Goal: Information Seeking & Learning: Learn about a topic

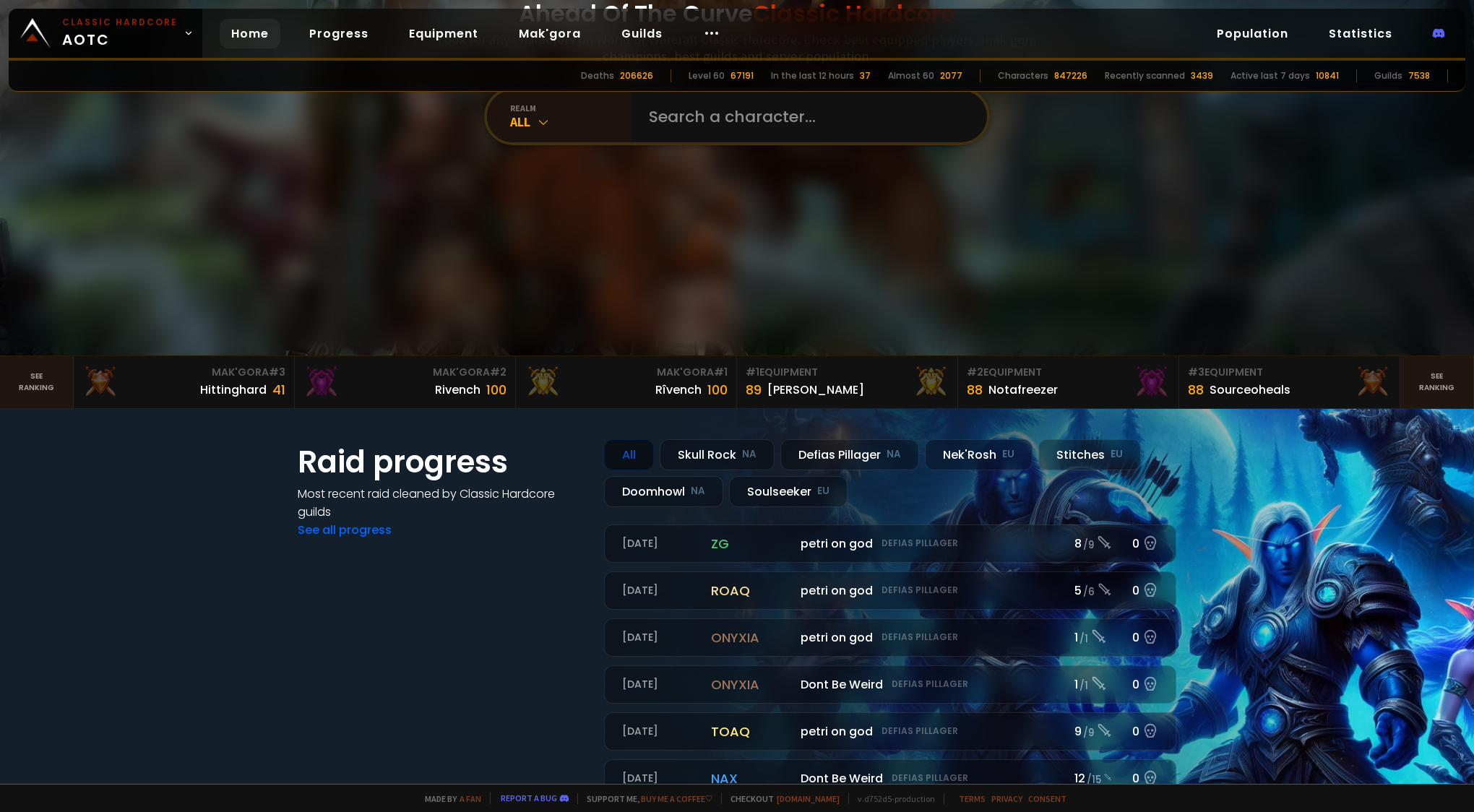
scroll to position [217, 0]
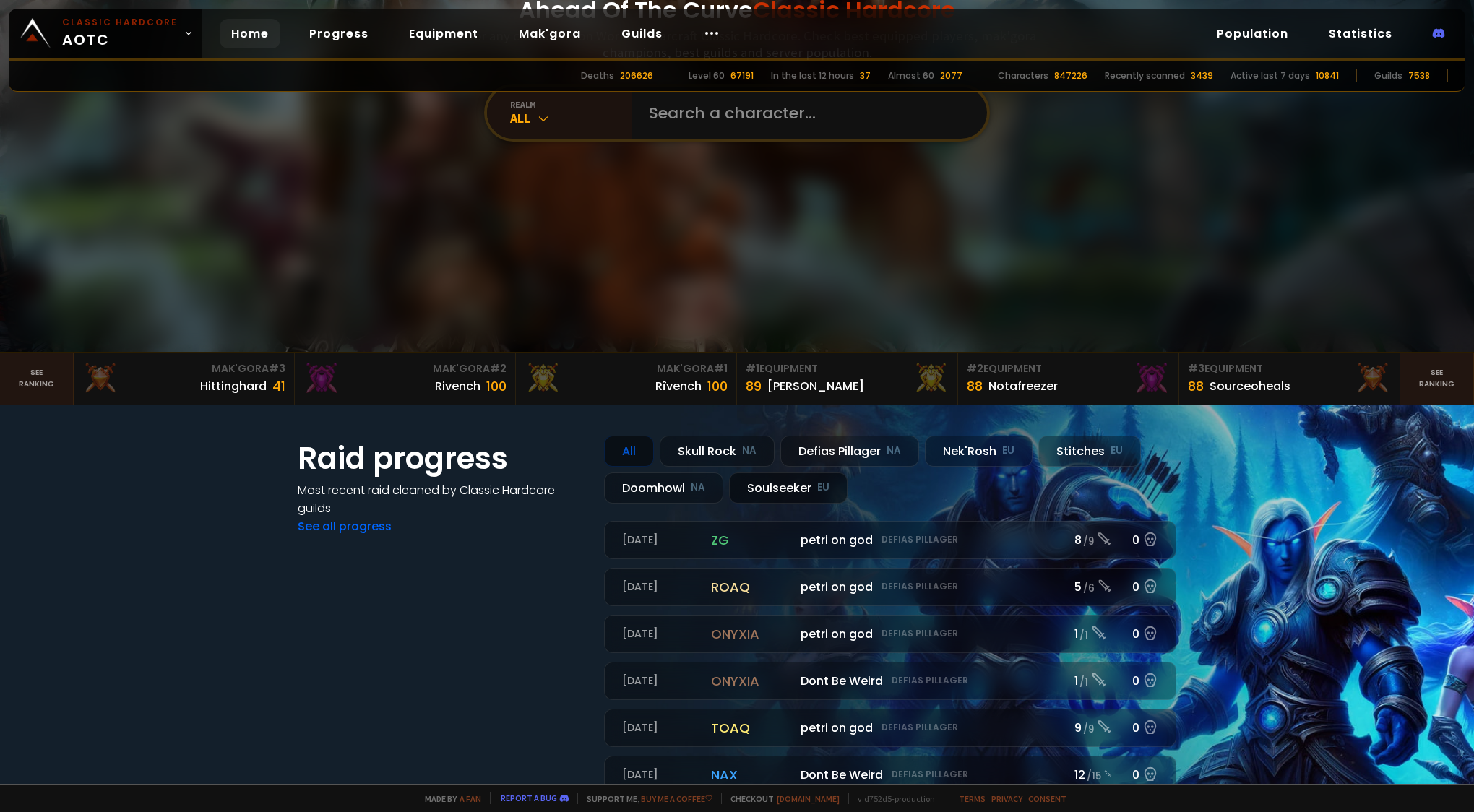
click at [786, 483] on div "Soulseeker EU" at bounding box center [788, 487] width 118 height 31
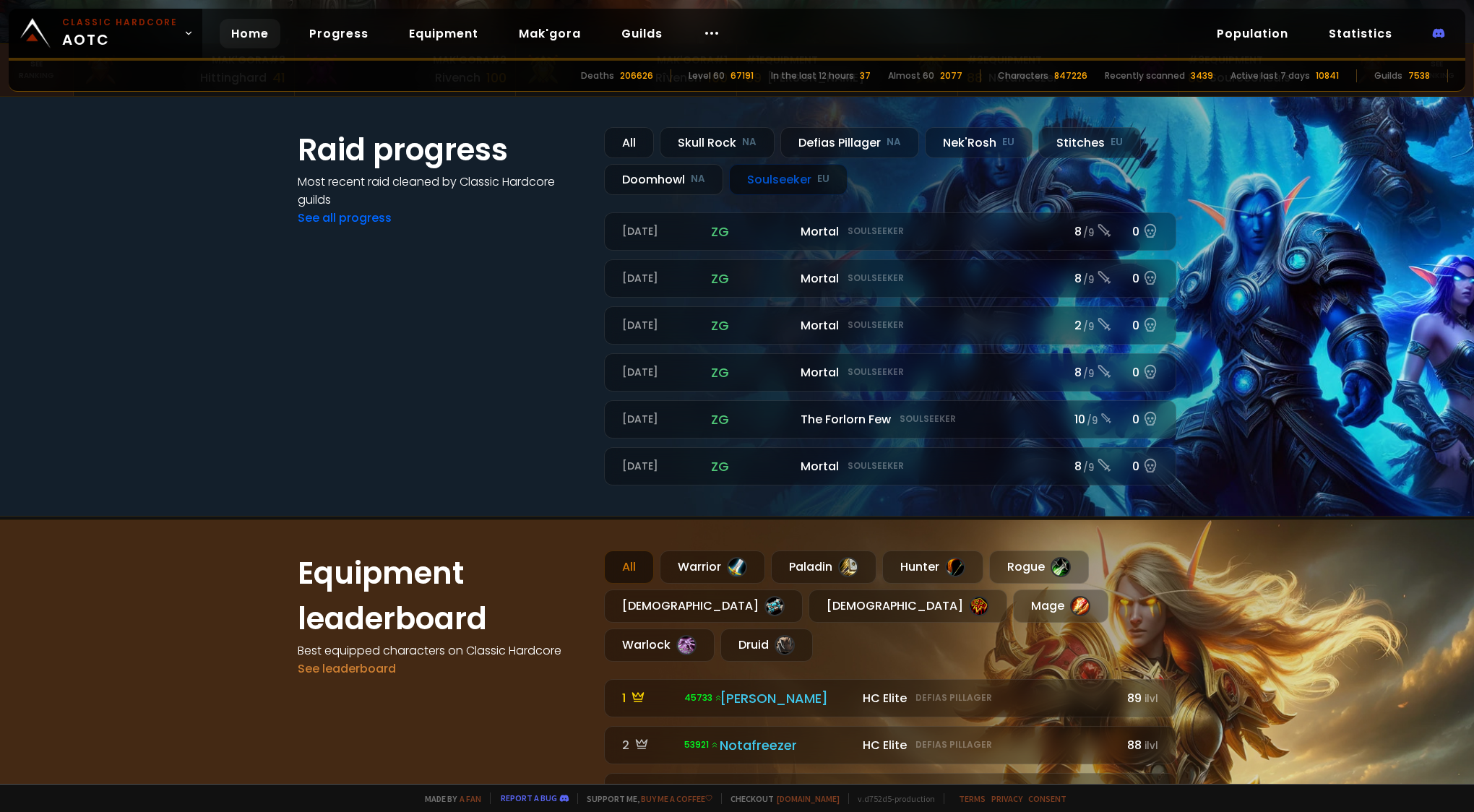
scroll to position [650, 0]
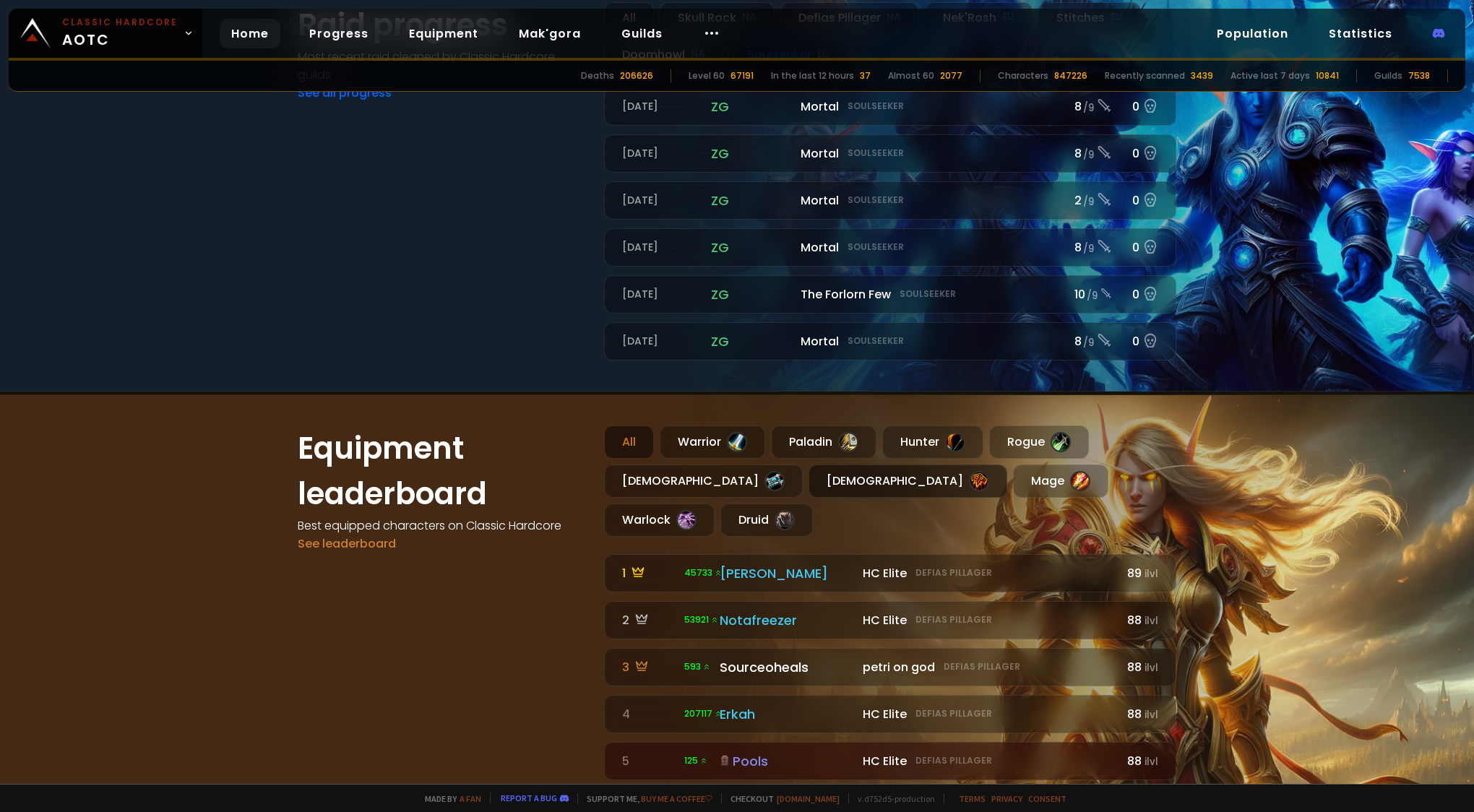
click at [808, 487] on div "[DEMOGRAPHIC_DATA]" at bounding box center [907, 481] width 198 height 34
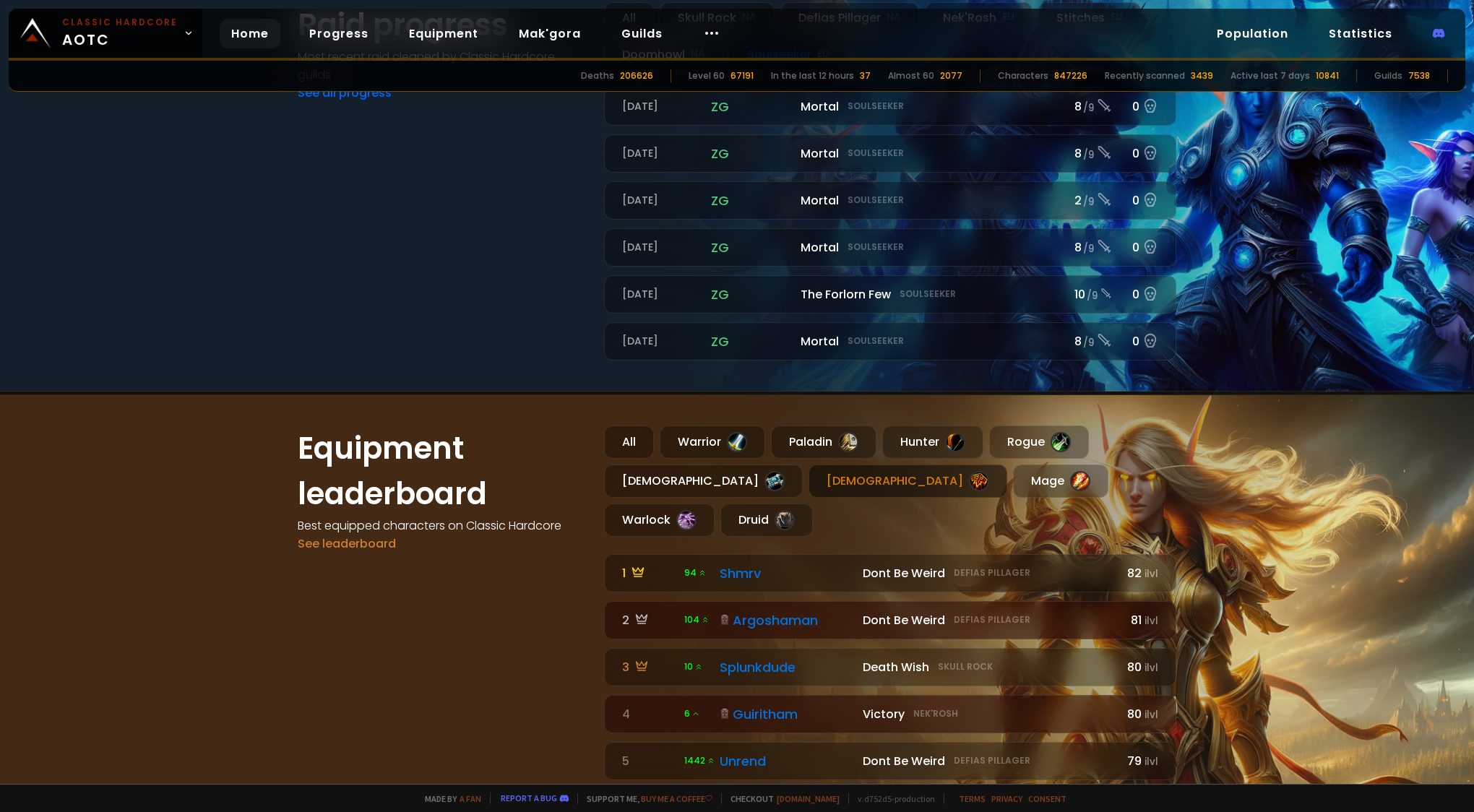
scroll to position [361, 0]
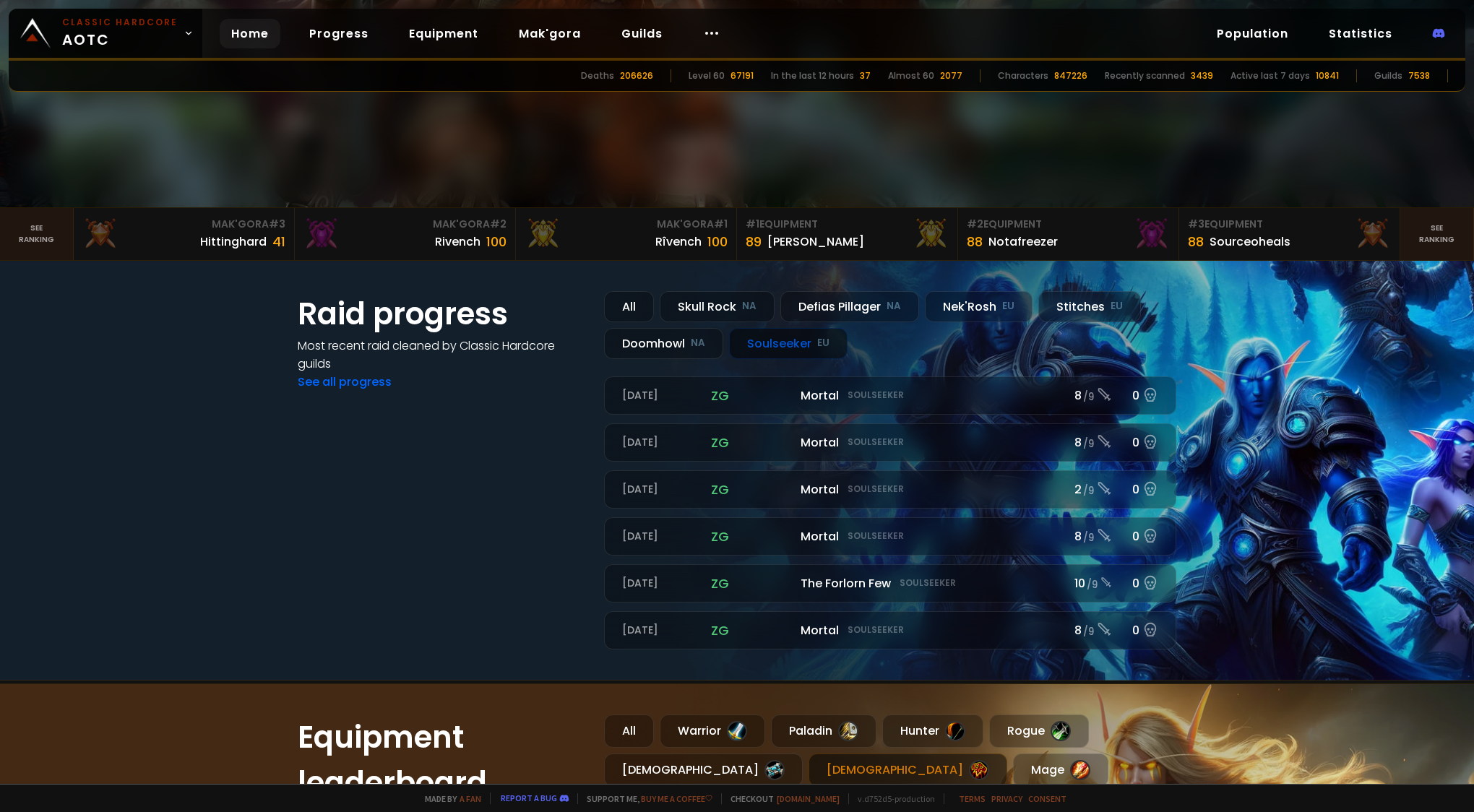
click at [769, 342] on div "Soulseeker EU" at bounding box center [788, 342] width 118 height 31
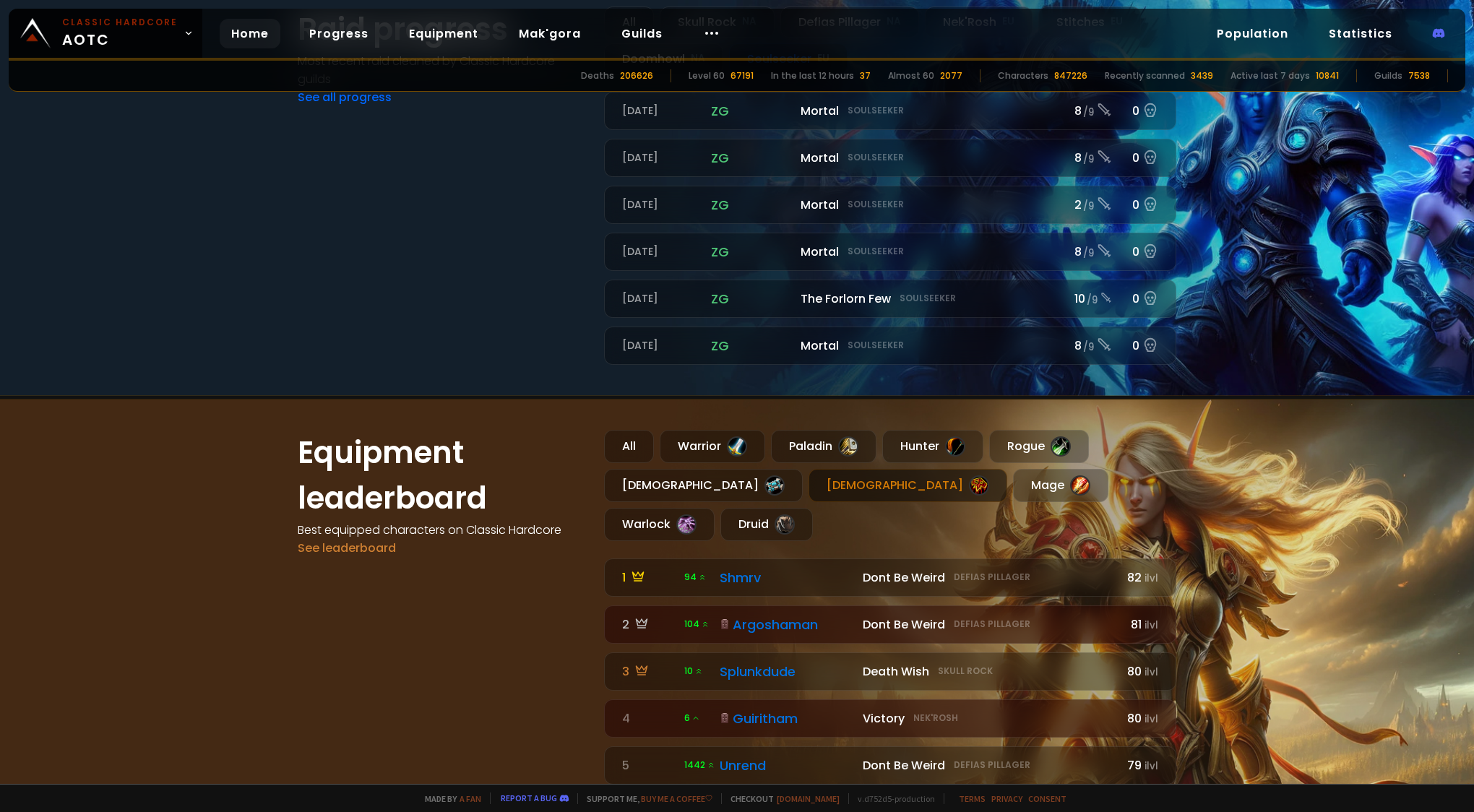
scroll to position [722, 0]
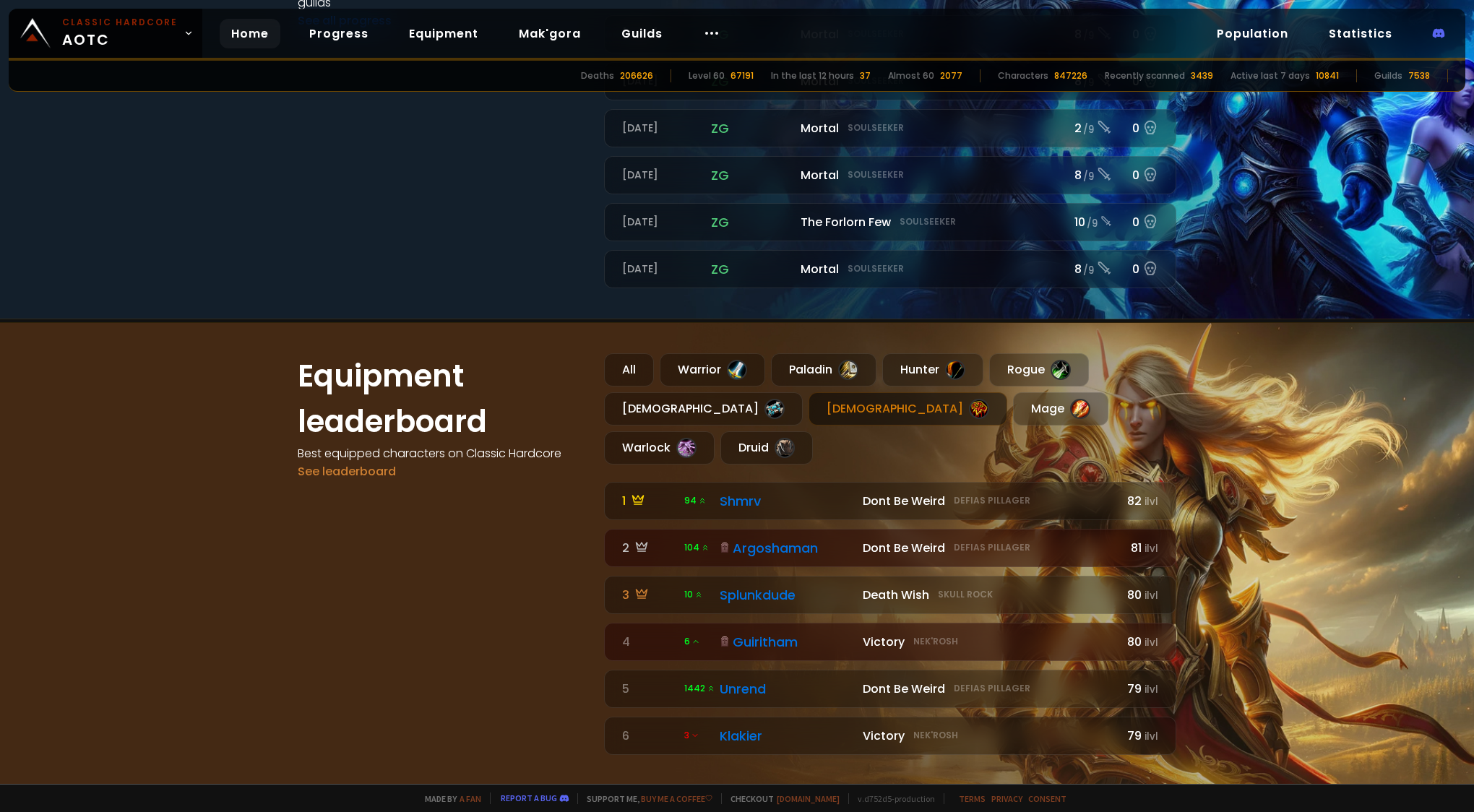
click at [808, 399] on div "[DEMOGRAPHIC_DATA]" at bounding box center [907, 409] width 198 height 34
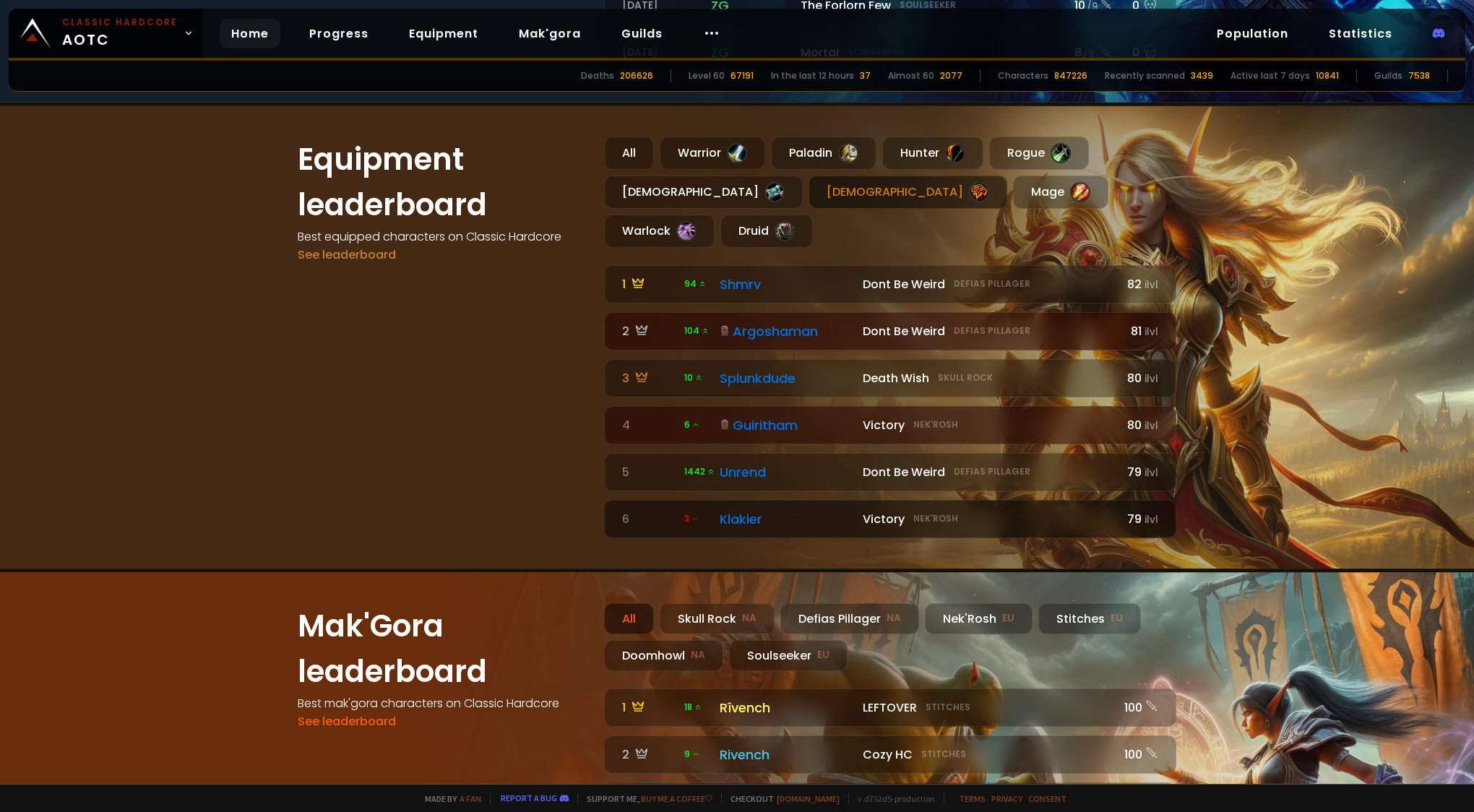
scroll to position [1155, 0]
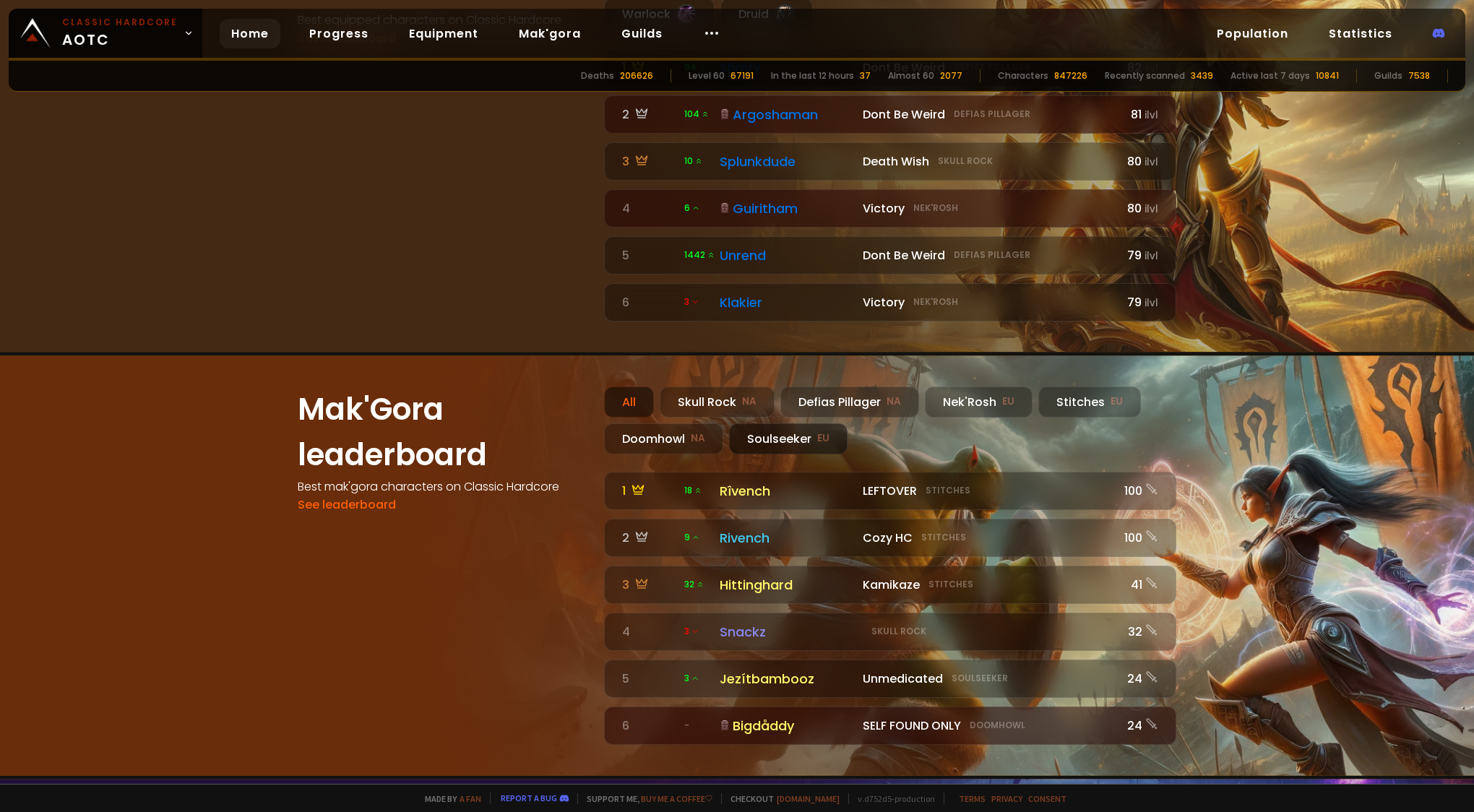
click at [786, 423] on div "Soulseeker EU" at bounding box center [788, 438] width 118 height 31
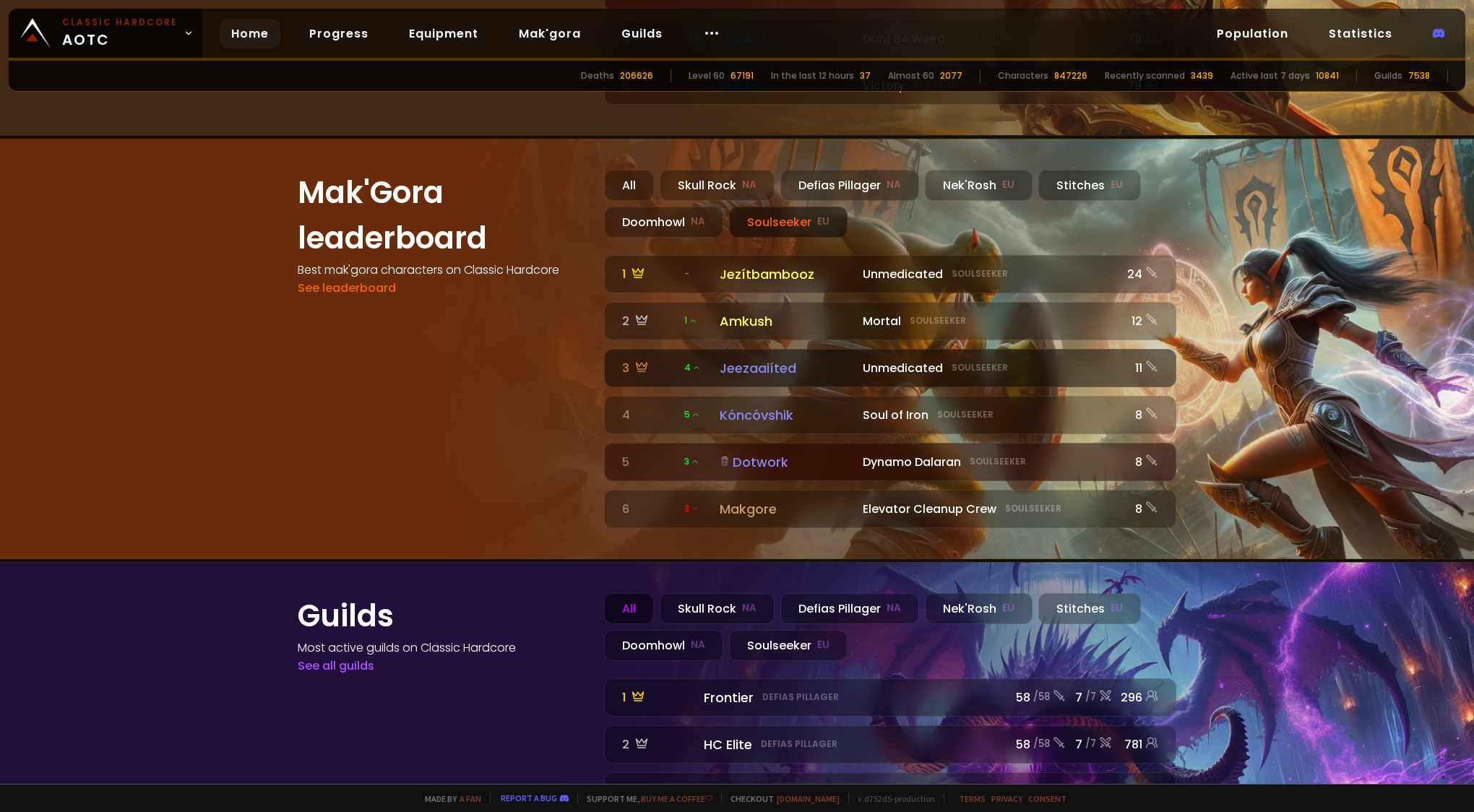
scroll to position [1500, 0]
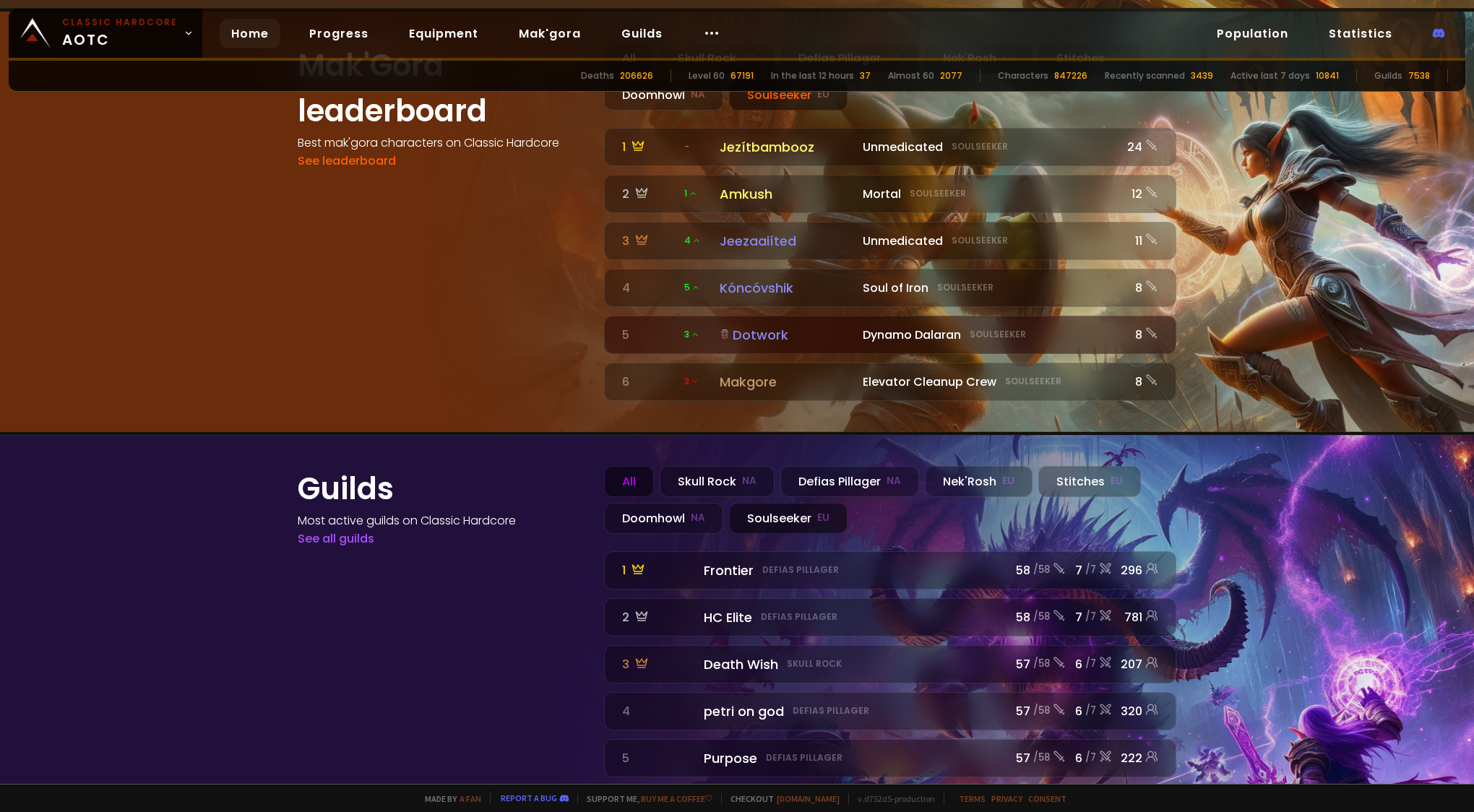
click at [764, 503] on div "Soulseeker EU" at bounding box center [788, 518] width 118 height 31
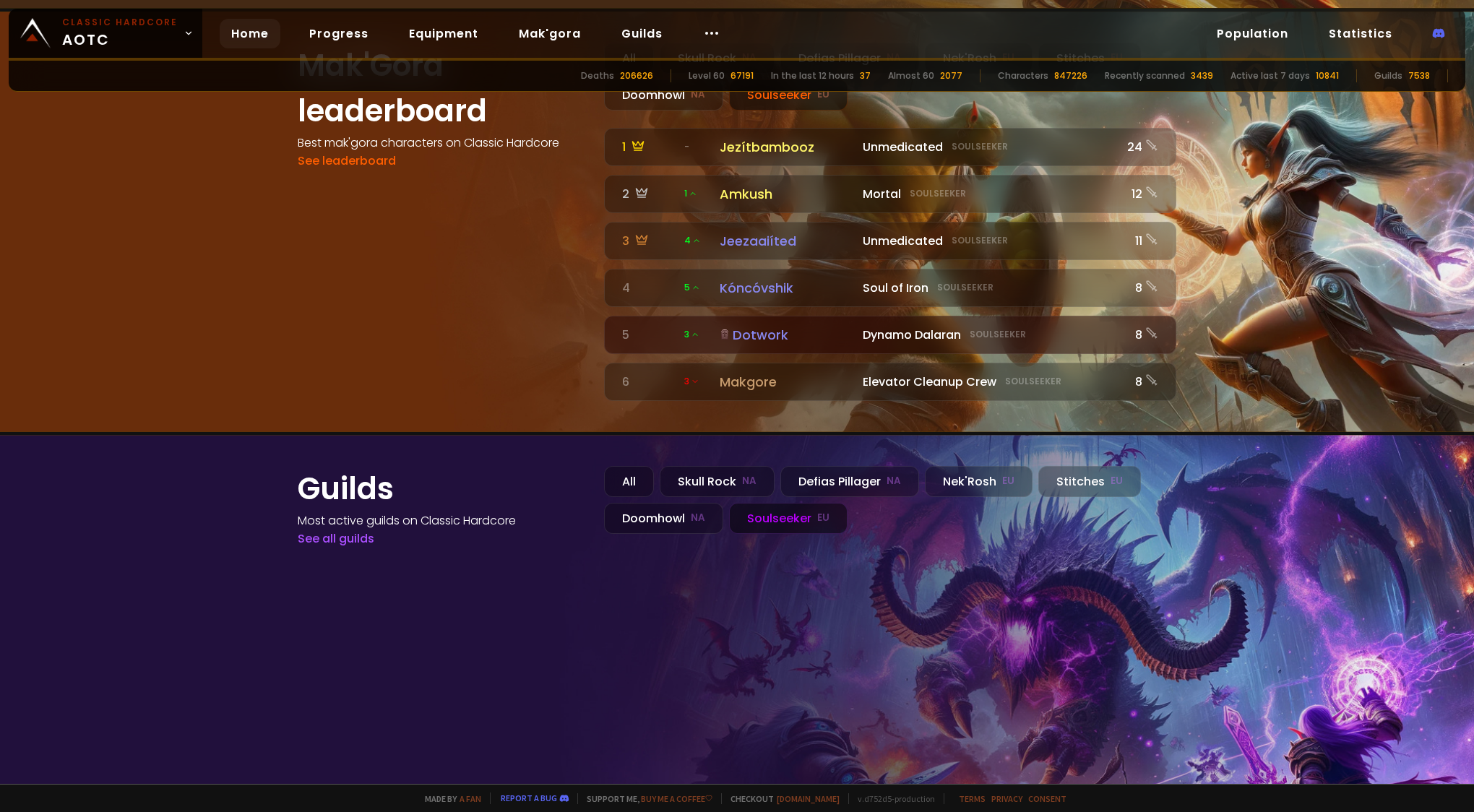
click at [764, 503] on div "Soulseeker EU" at bounding box center [788, 518] width 118 height 31
click at [780, 503] on div "Soulseeker EU" at bounding box center [788, 518] width 118 height 31
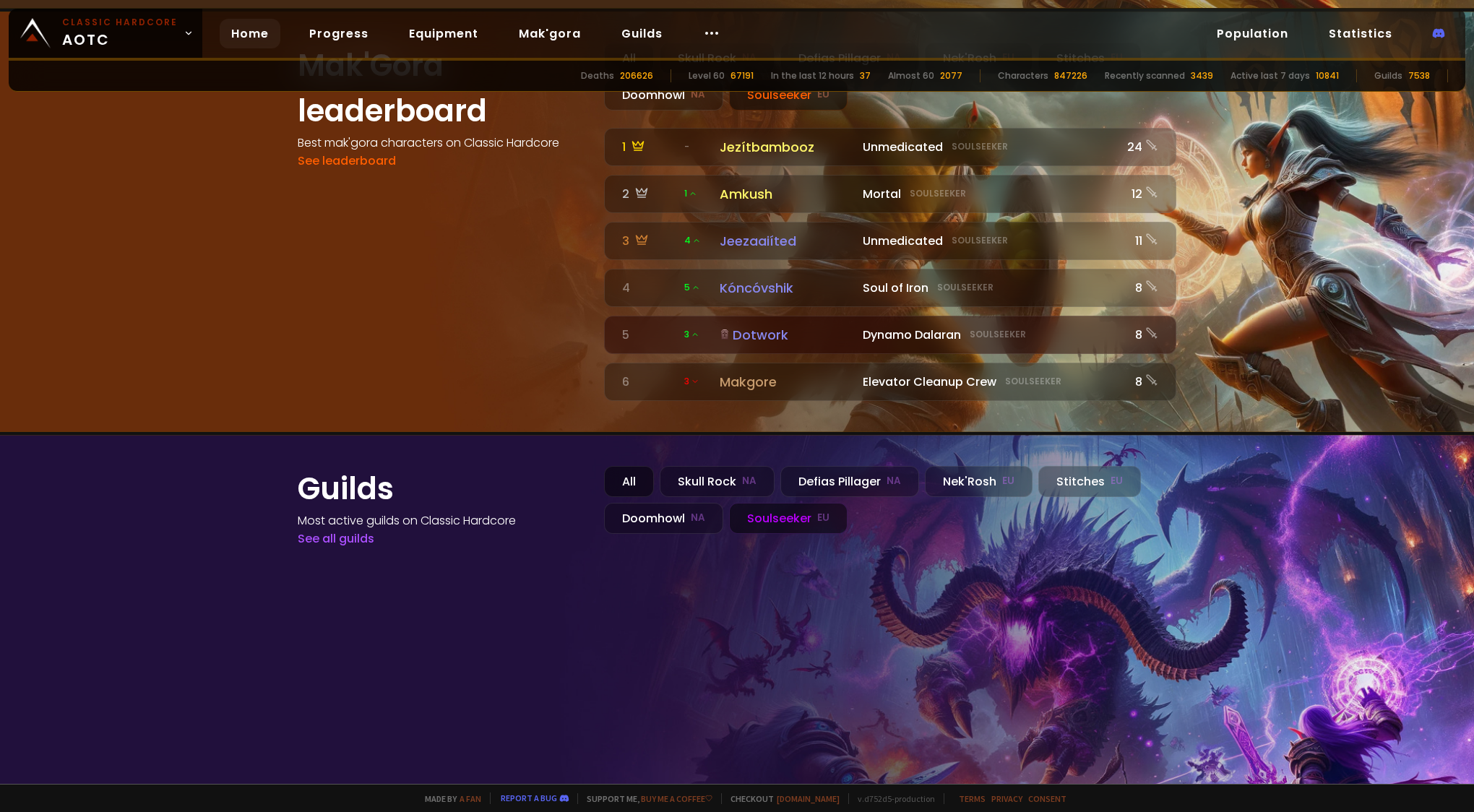
click at [635, 466] on div "All" at bounding box center [628, 480] width 50 height 31
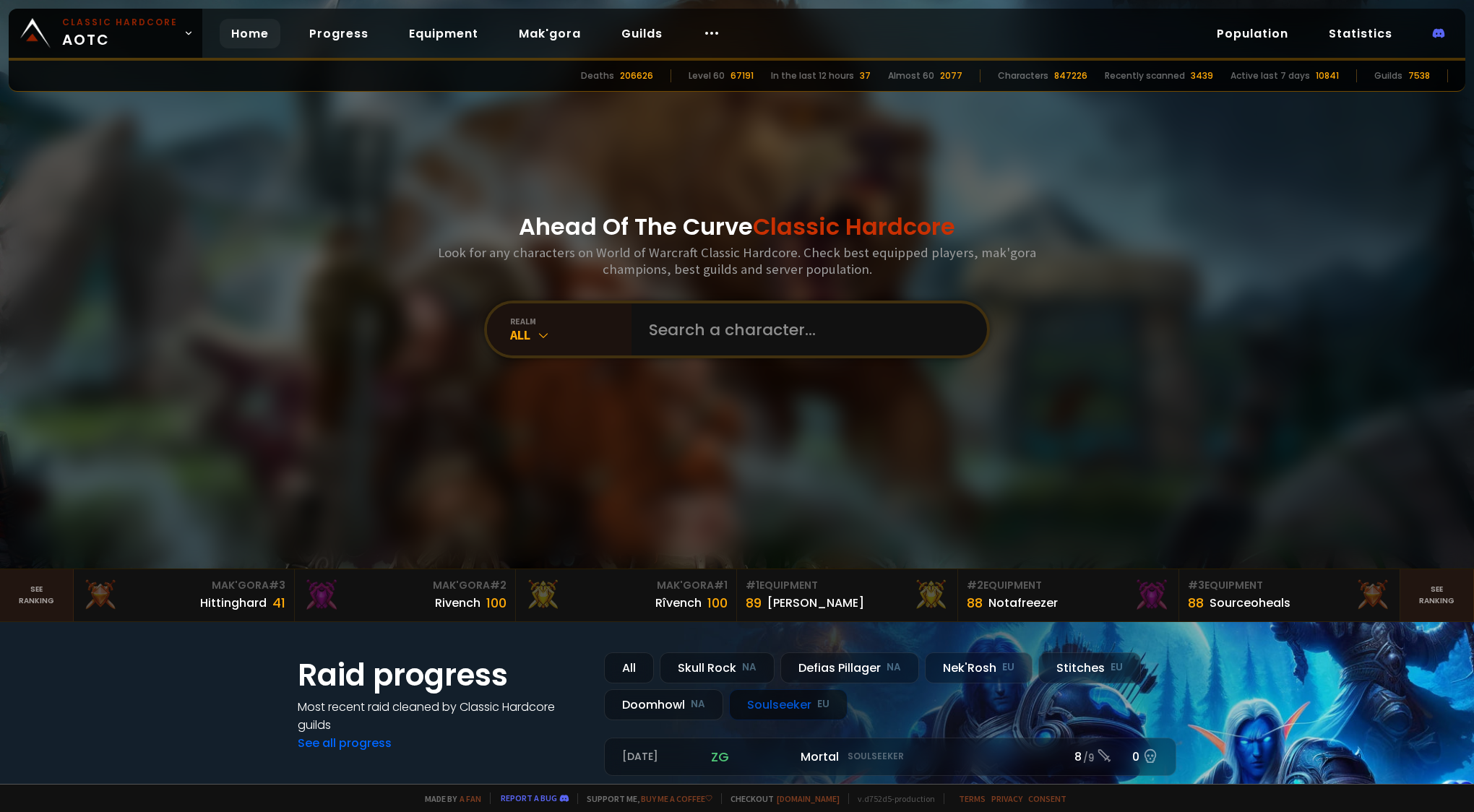
scroll to position [217, 0]
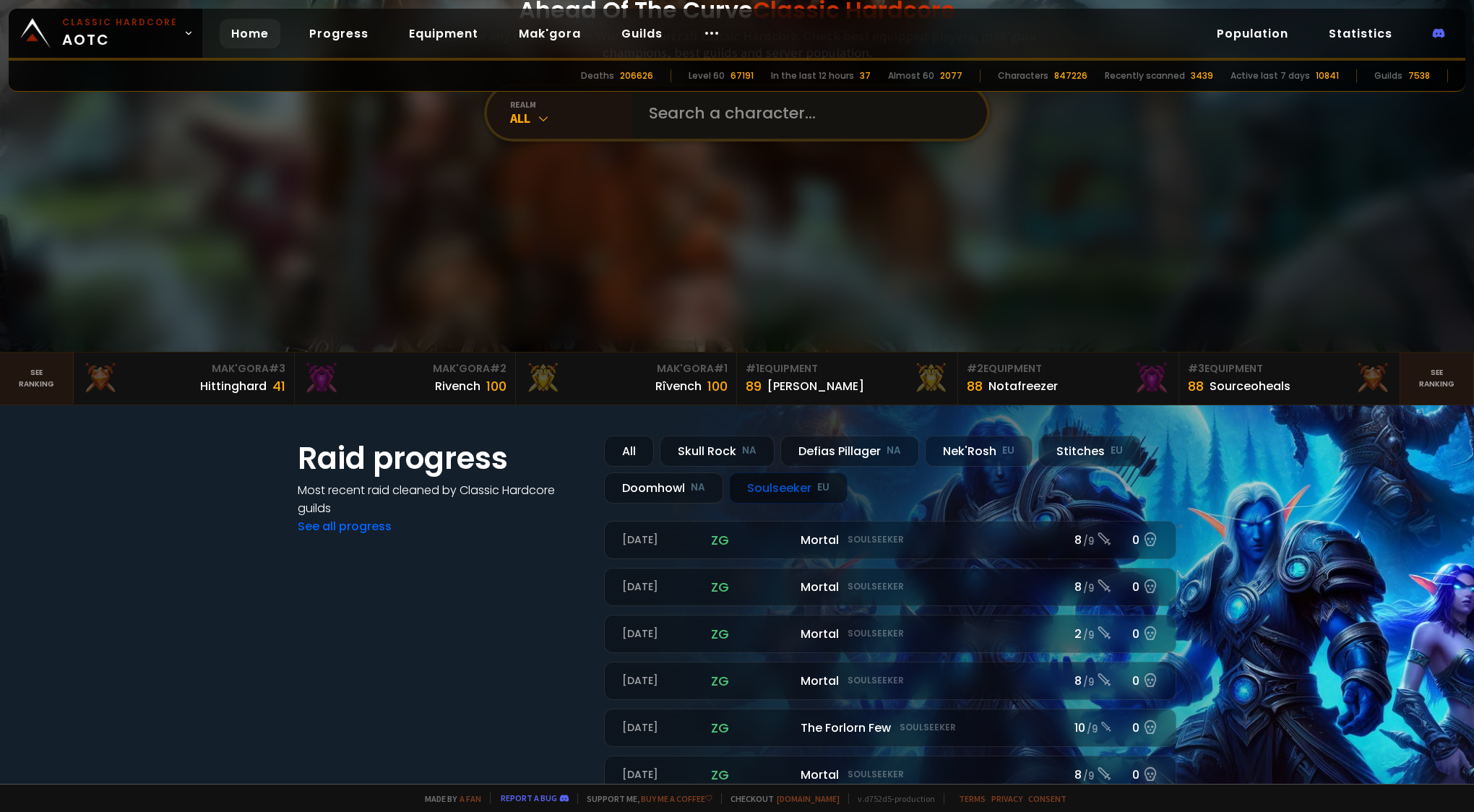
click at [757, 128] on input "text" at bounding box center [805, 112] width 330 height 52
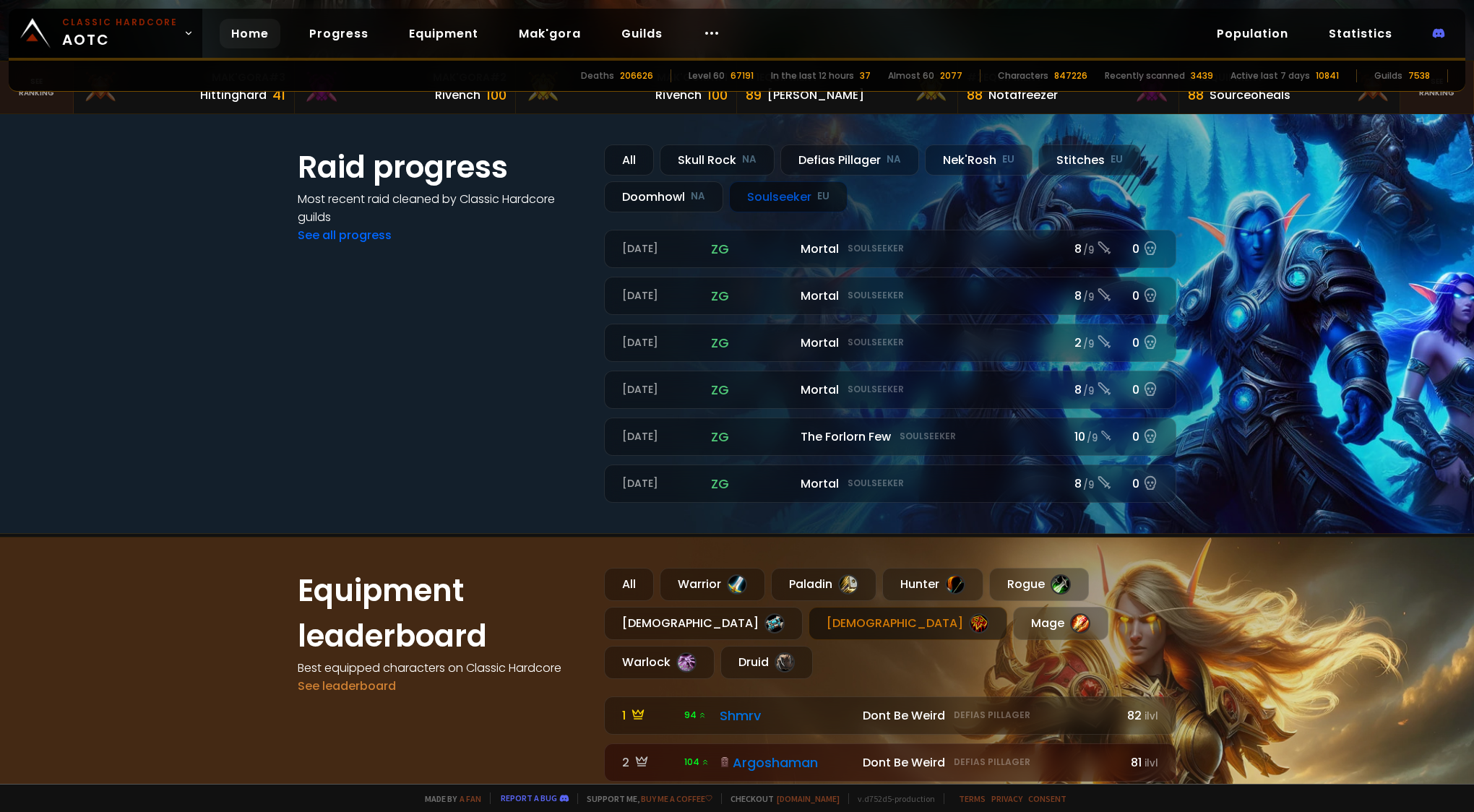
scroll to position [794, 0]
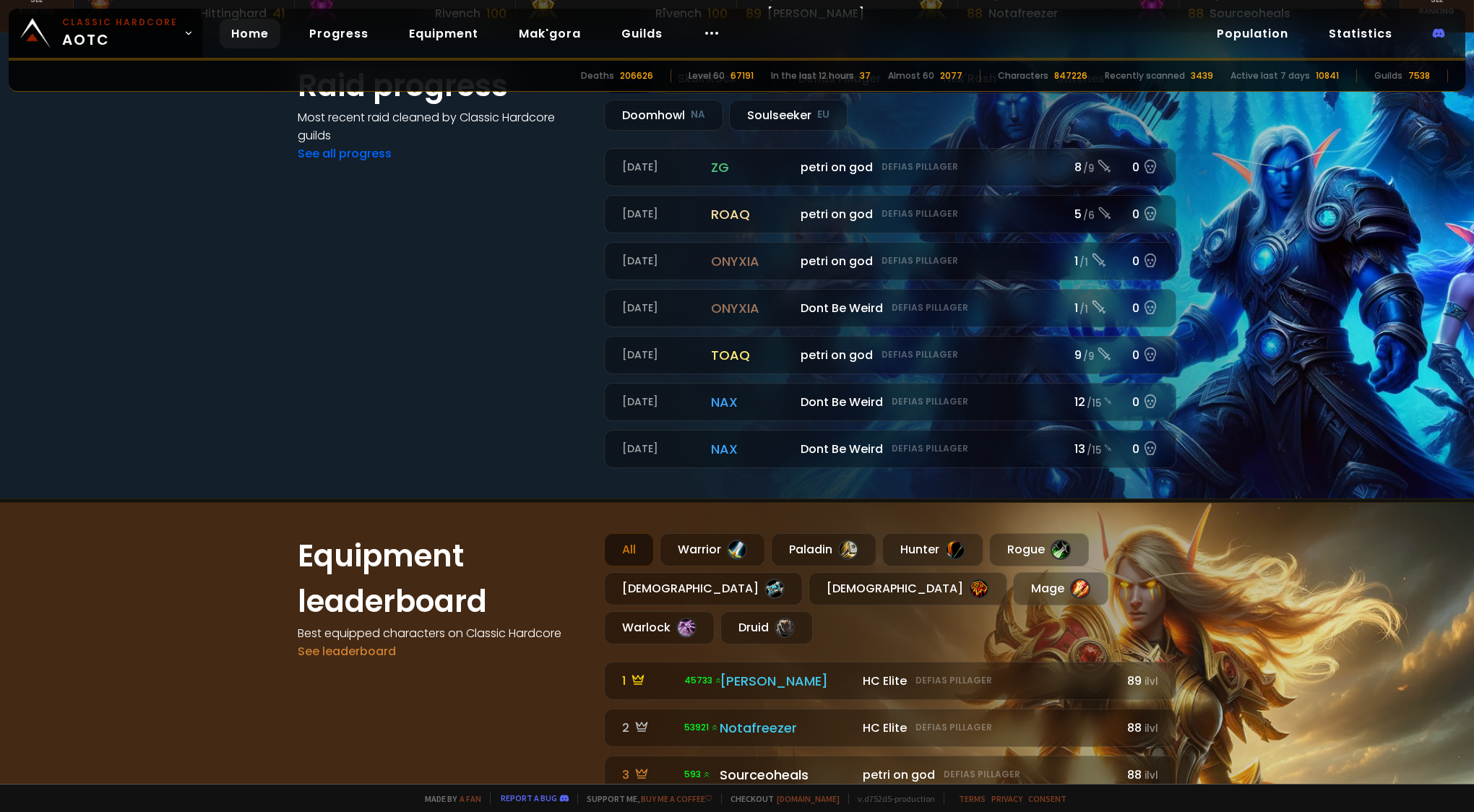
scroll to position [722, 0]
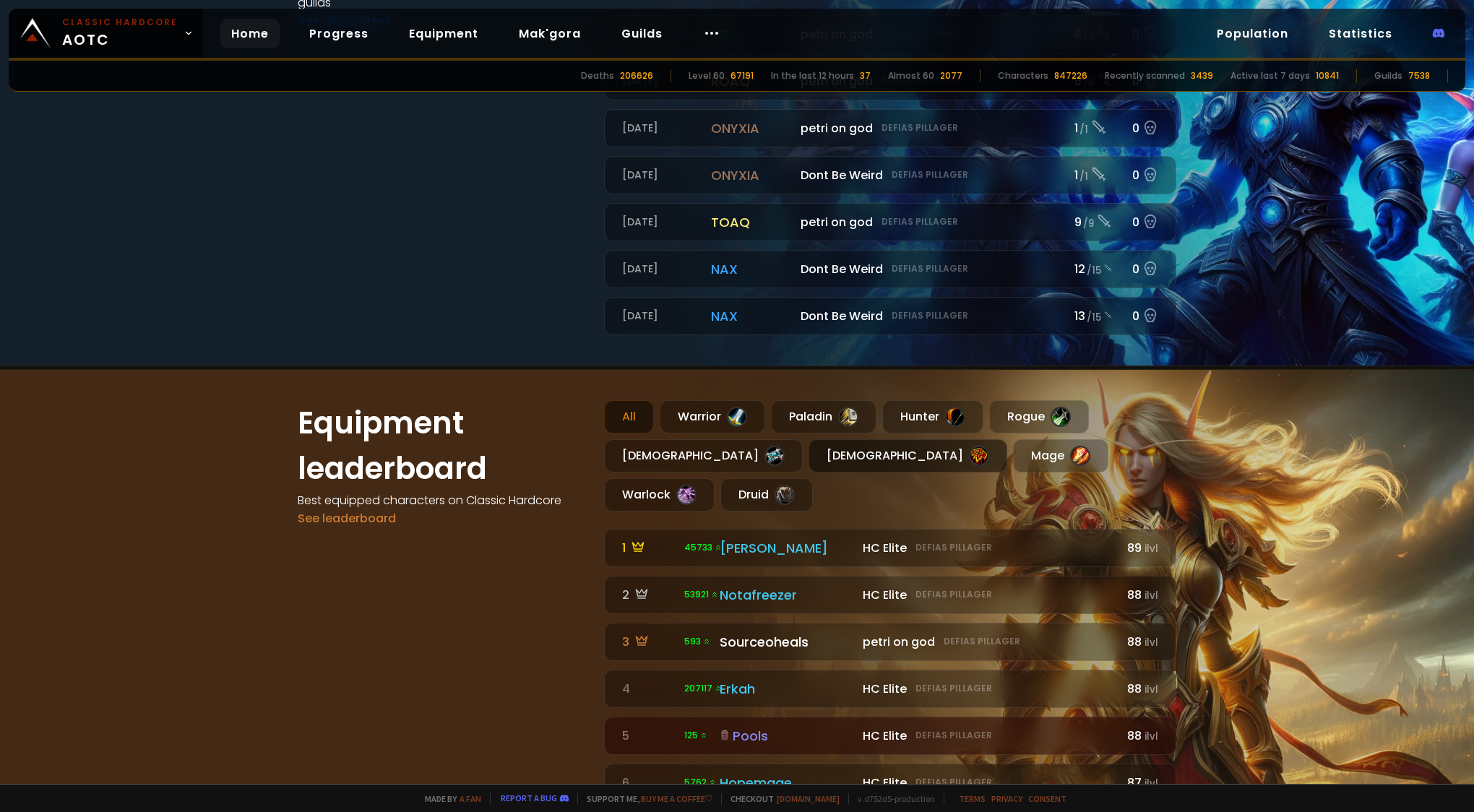
click at [808, 450] on div "[DEMOGRAPHIC_DATA]" at bounding box center [907, 456] width 198 height 34
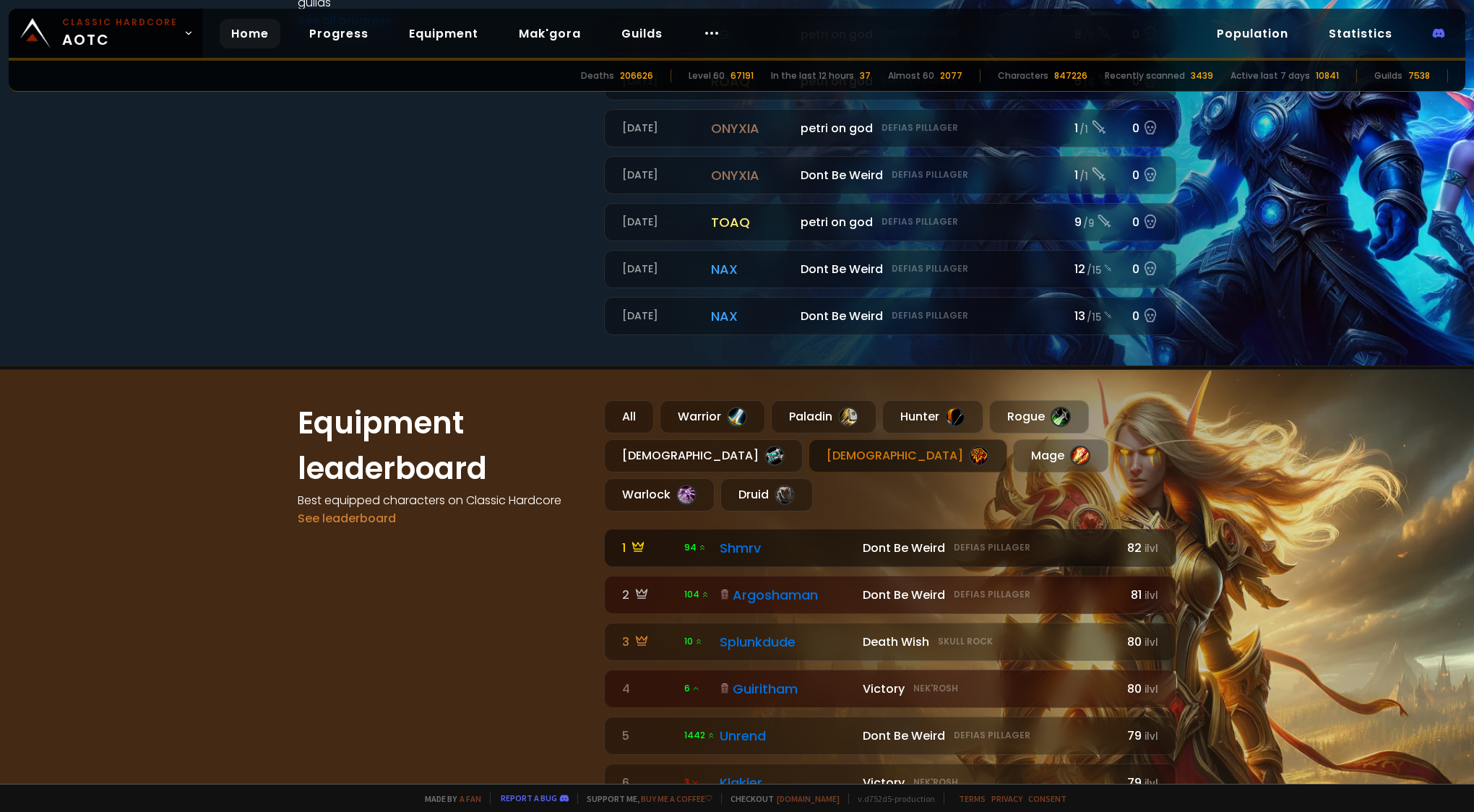
click at [633, 541] on icon at bounding box center [637, 547] width 13 height 13
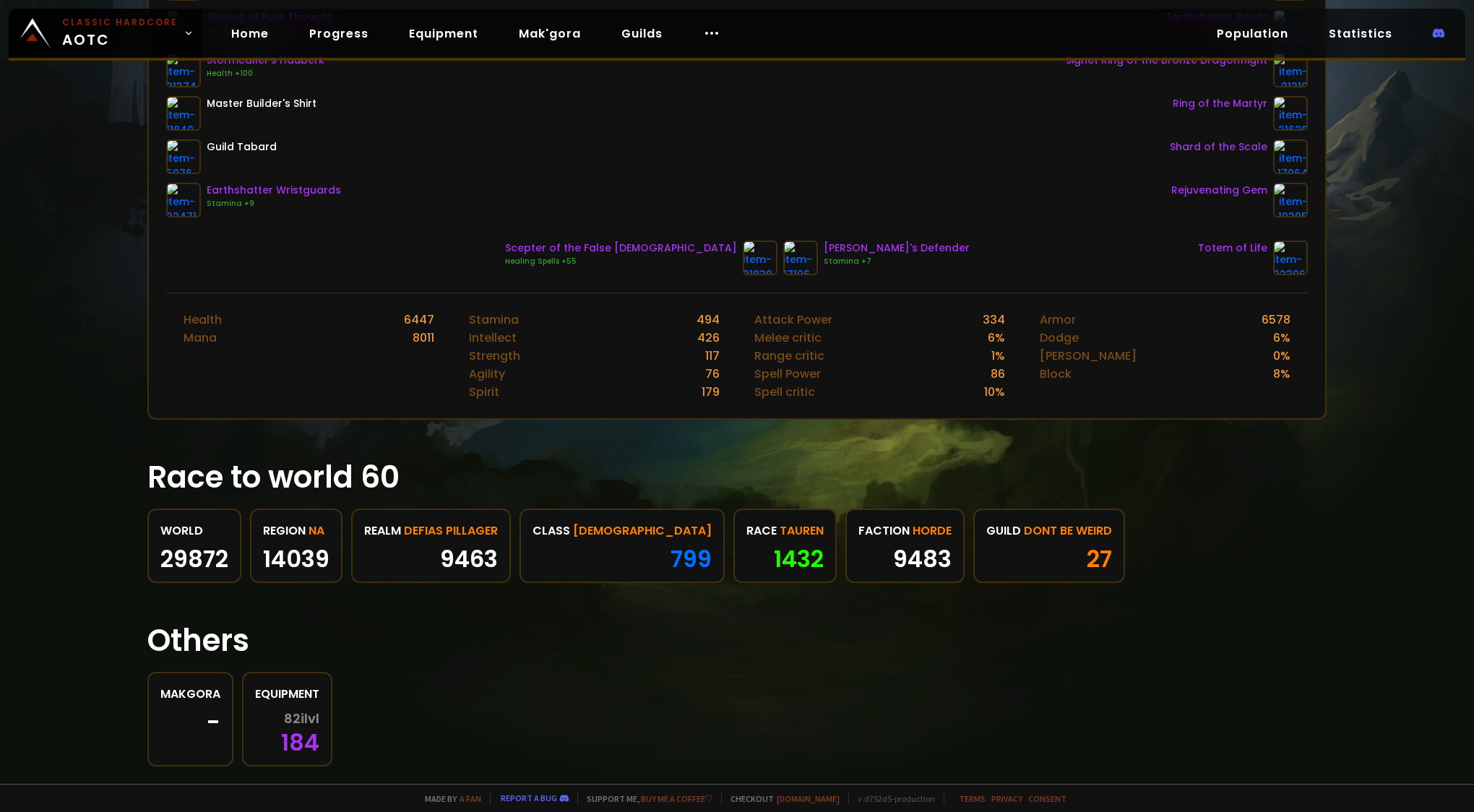
scroll to position [415, 0]
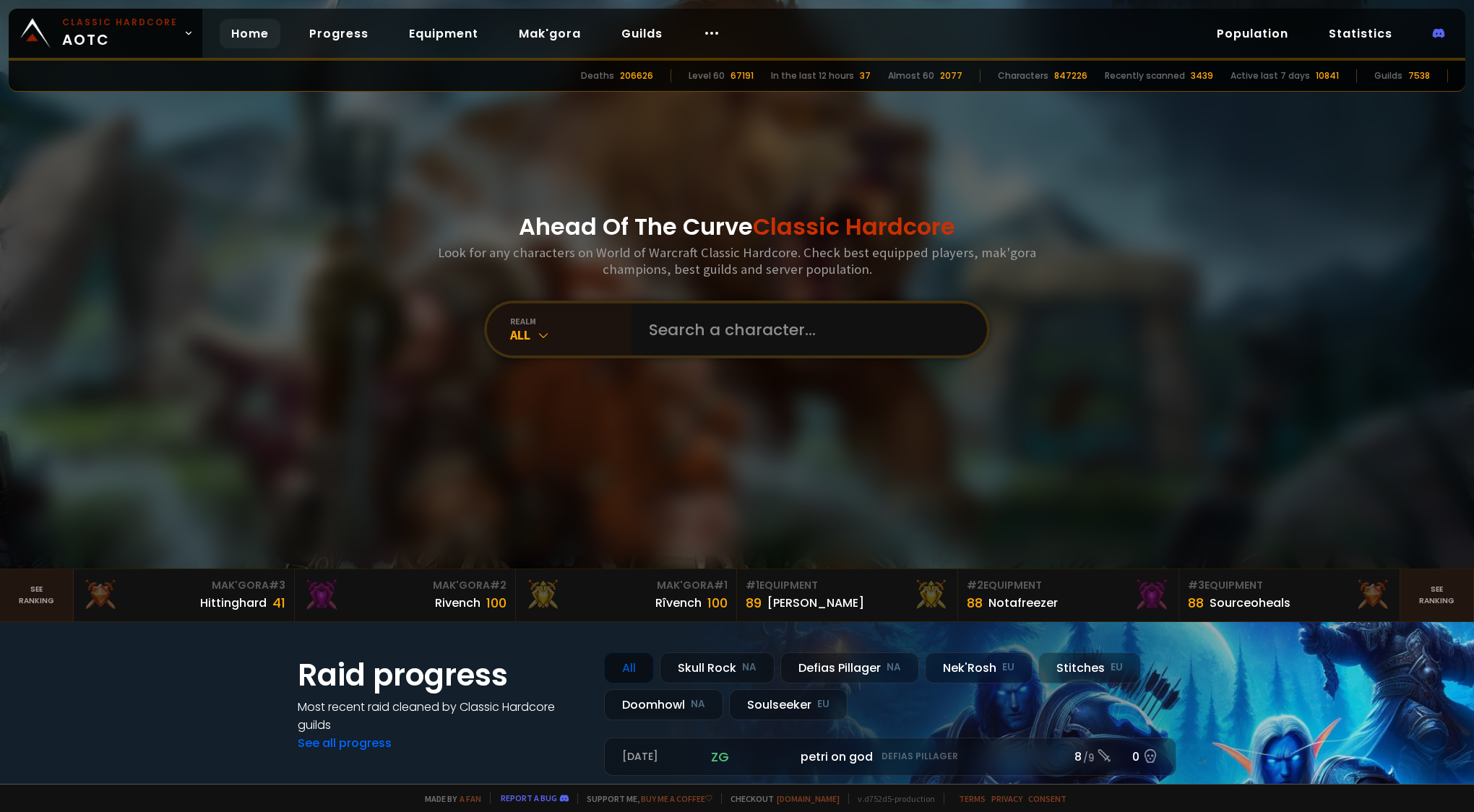
scroll to position [72, 0]
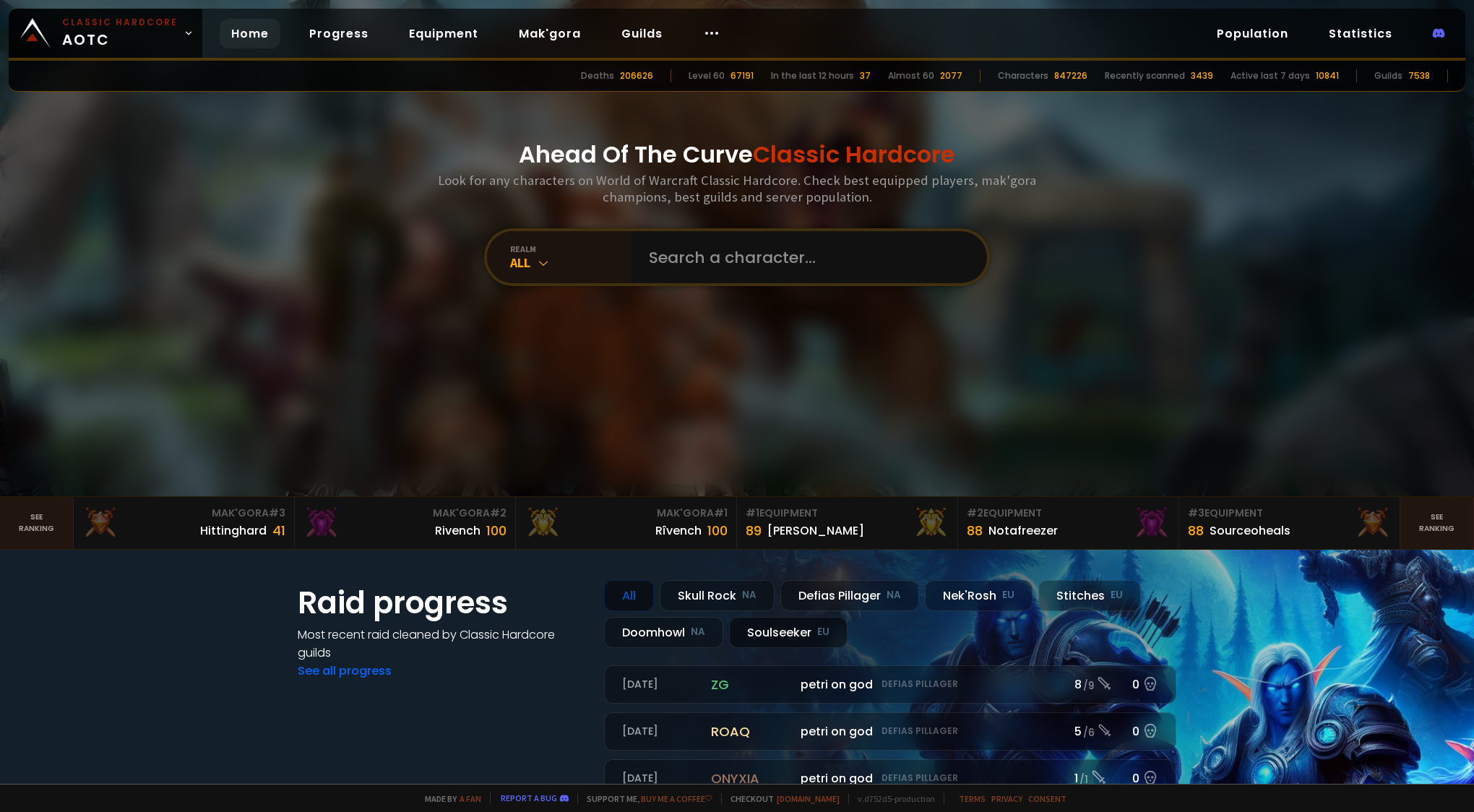
click at [775, 635] on div "Soulseeker EU" at bounding box center [788, 631] width 118 height 31
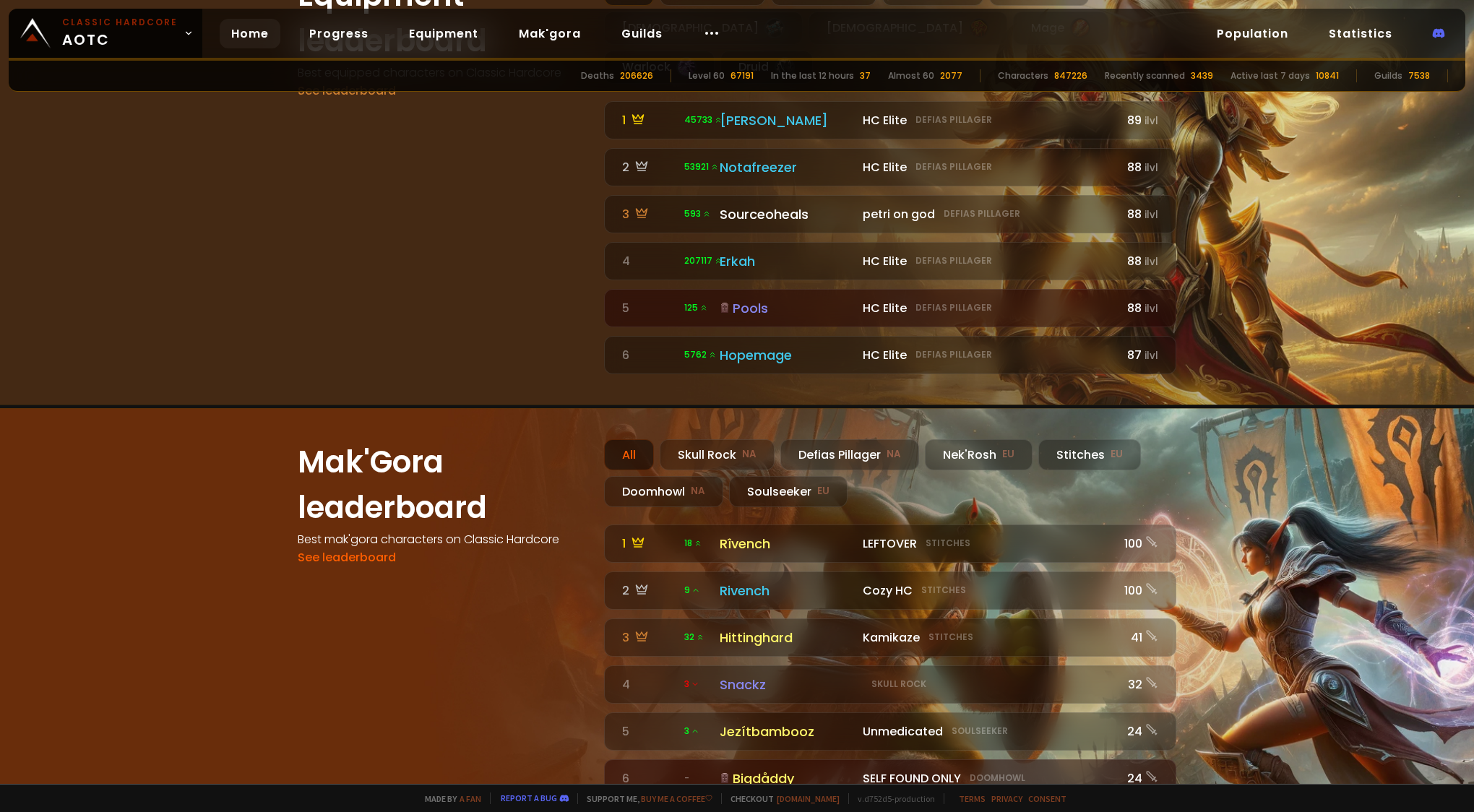
scroll to position [994, 0]
